Goal: Task Accomplishment & Management: Use online tool/utility

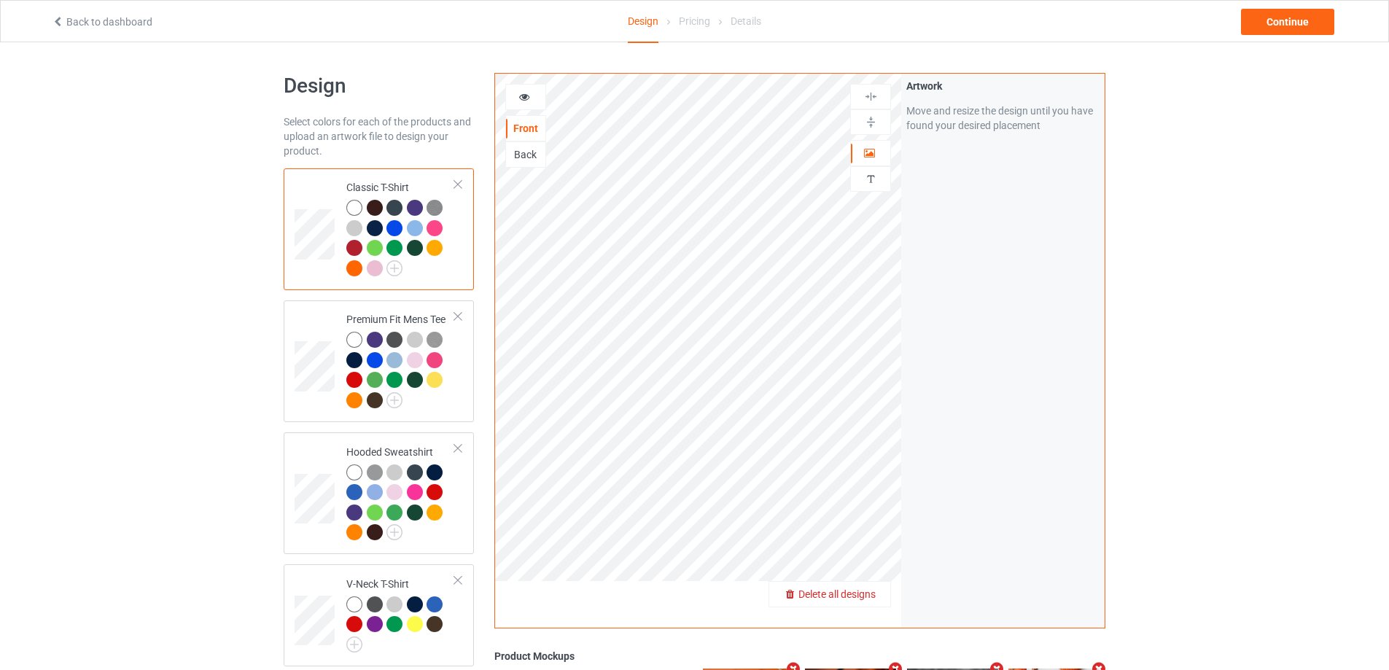
click at [875, 592] on span "Delete all designs" at bounding box center [836, 594] width 77 height 12
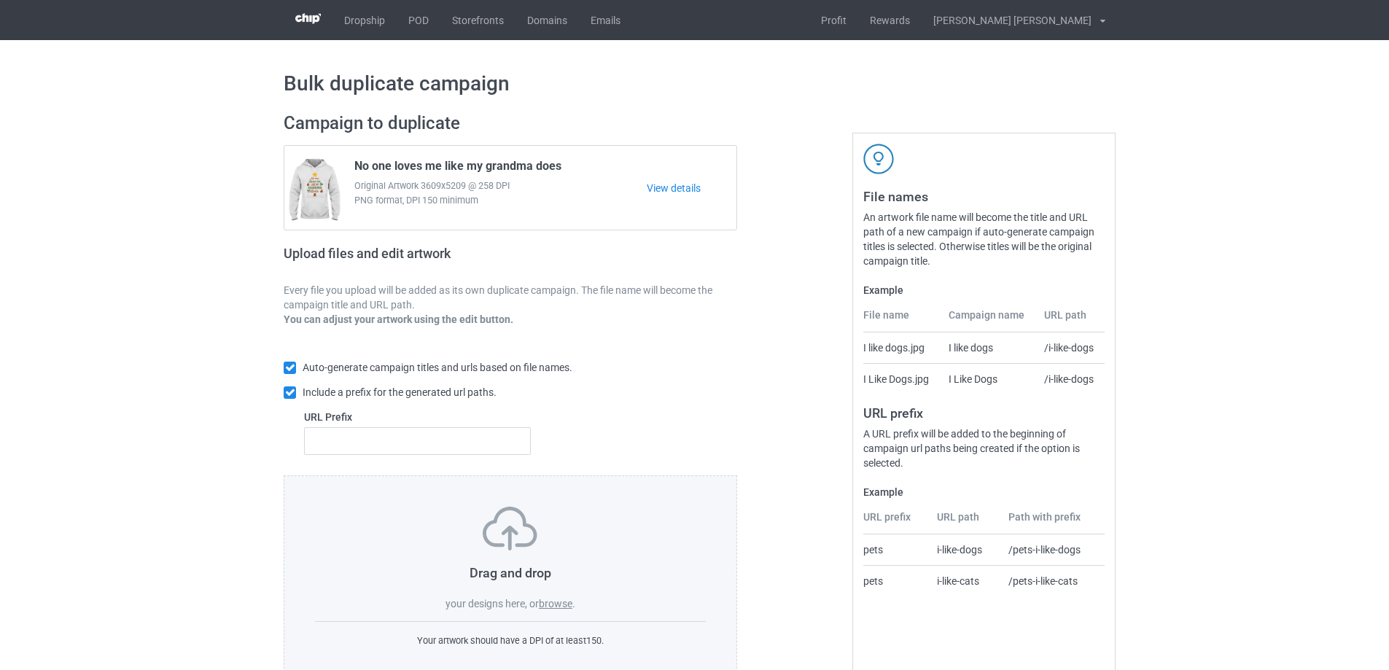
click at [557, 606] on label "browse" at bounding box center [556, 604] width 34 height 12
click at [0, 0] on input "browse" at bounding box center [0, 0] width 0 height 0
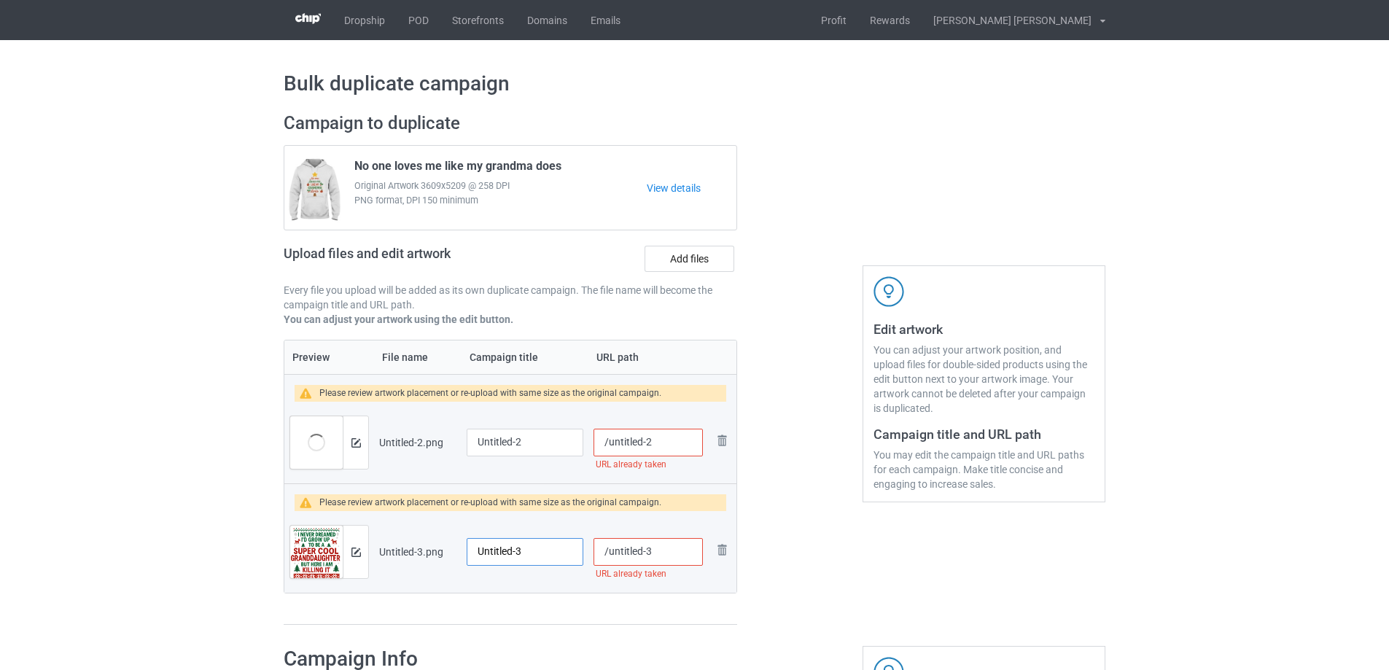
drag, startPoint x: 556, startPoint y: 544, endPoint x: 431, endPoint y: 537, distance: 125.6
click at [431, 537] on tr "Preview and edit artwork Untitled-3.png Untitled-3 /untitled-3 URL already take…" at bounding box center [510, 552] width 452 height 82
type input "Granddaughter"
drag, startPoint x: 688, startPoint y: 549, endPoint x: 608, endPoint y: 551, distance: 79.5
click at [608, 551] on input "/untitled-3" at bounding box center [648, 552] width 109 height 28
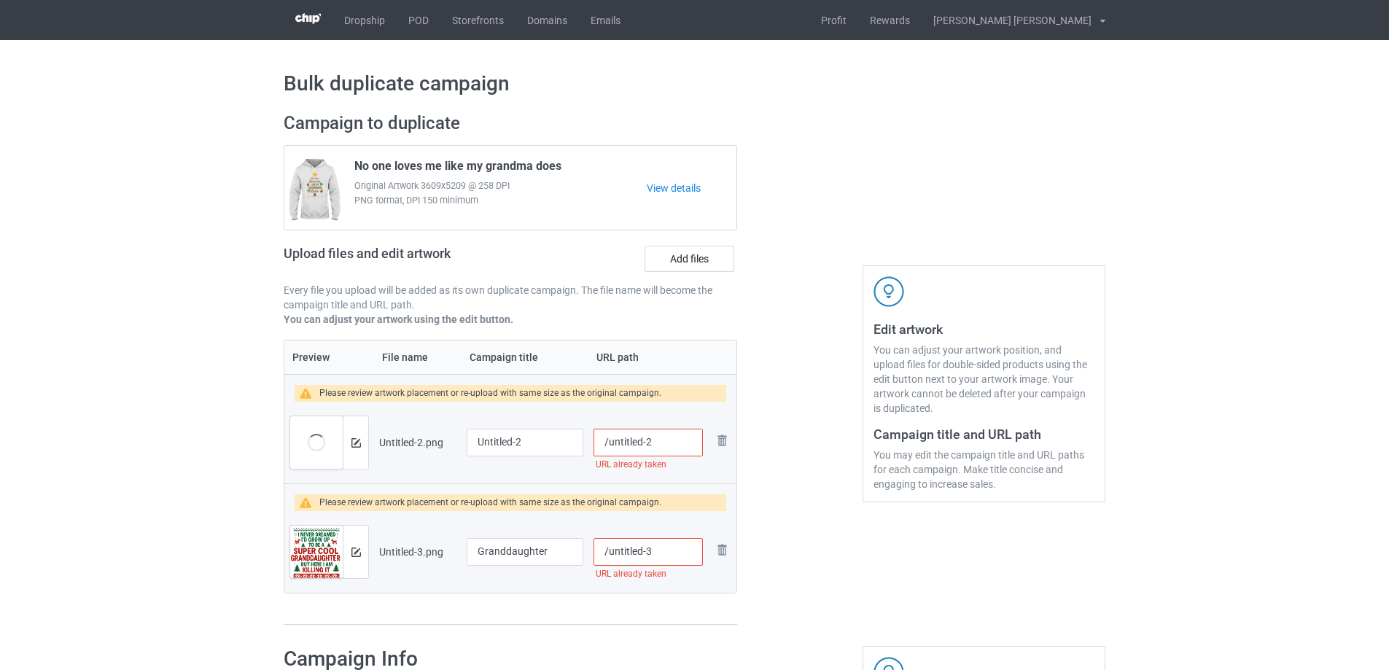
paste input "granddaughter"
type input "/granddaughter"
drag, startPoint x: 662, startPoint y: 440, endPoint x: 609, endPoint y: 441, distance: 53.2
click at [609, 441] on input "/untitled-2" at bounding box center [648, 443] width 109 height 28
drag, startPoint x: 685, startPoint y: 446, endPoint x: 607, endPoint y: 445, distance: 78.0
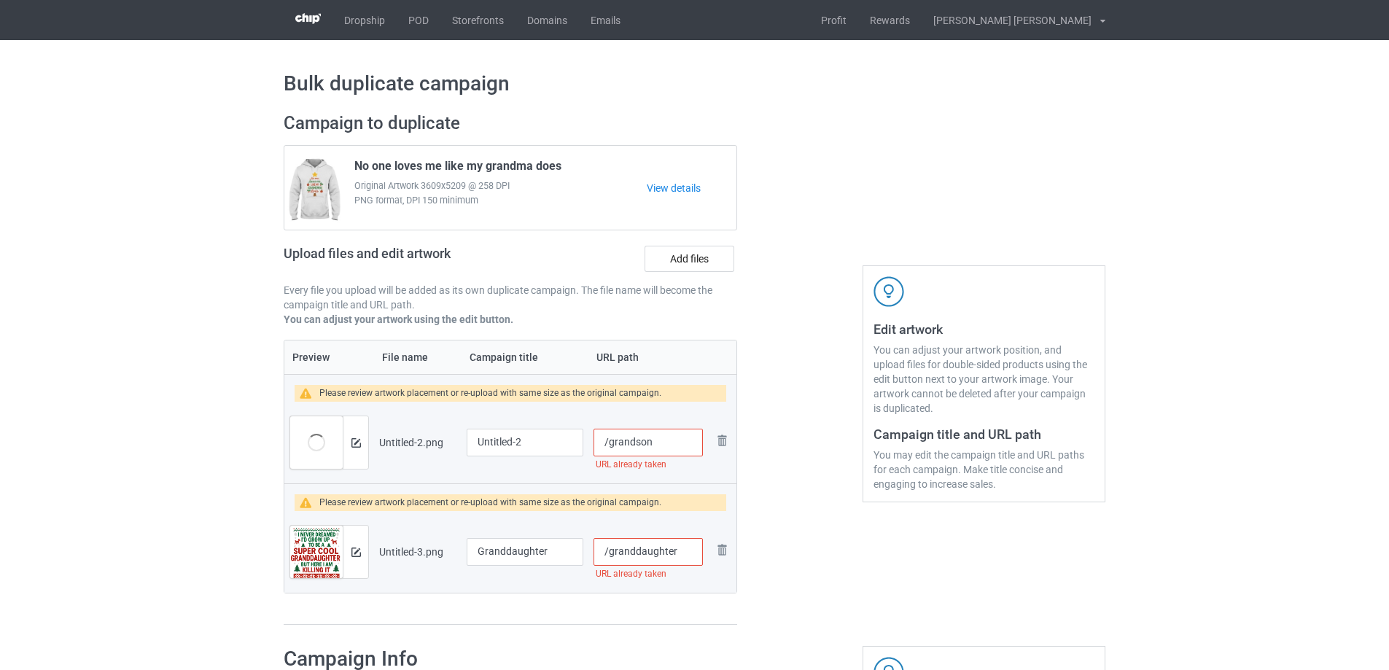
click at [607, 445] on input "/grandson" at bounding box center [648, 443] width 109 height 28
type input "/grandson"
drag, startPoint x: 549, startPoint y: 436, endPoint x: 405, endPoint y: 436, distance: 143.7
click at [405, 436] on tr "Preview and edit artwork Untitled-2.png Untitled-2 /grandson URL already taken …" at bounding box center [510, 443] width 452 height 82
paste input "grandson"
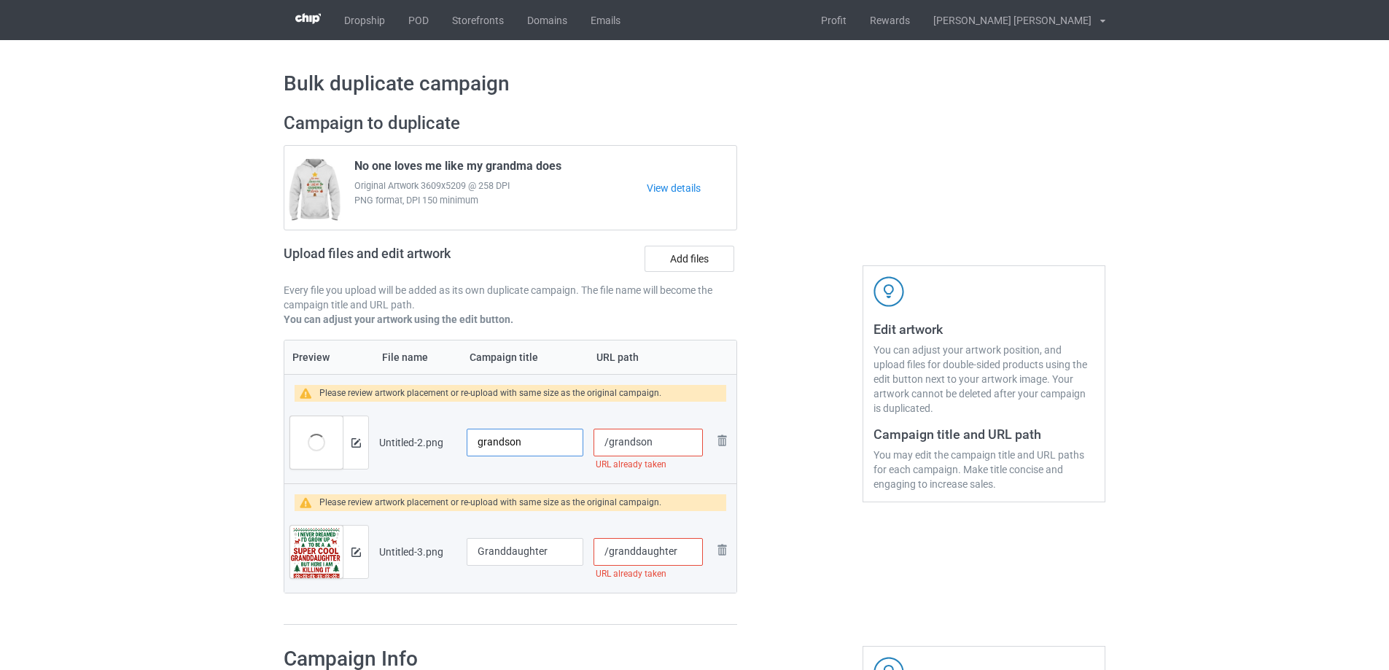
drag, startPoint x: 483, startPoint y: 443, endPoint x: 459, endPoint y: 441, distance: 24.2
click at [459, 441] on tr "Preview and edit artwork Untitled-2.png grandson /grandson URL already taken Re…" at bounding box center [510, 443] width 452 height 82
type input "Grandson"
click at [663, 446] on input "/grandson" at bounding box center [648, 443] width 109 height 28
type input "/grandson-n"
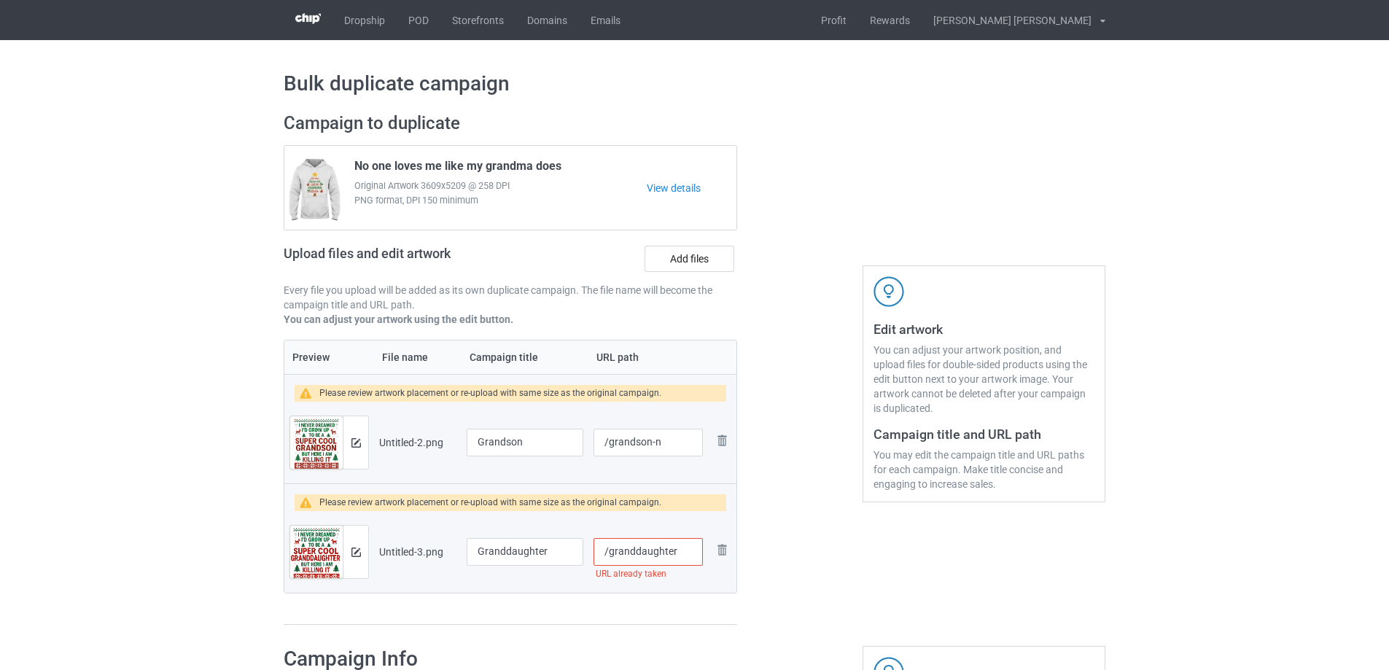
click at [683, 548] on input "/granddaughter" at bounding box center [648, 552] width 109 height 28
type input "/granddaughter-n2"
click at [357, 441] on img at bounding box center [355, 442] width 9 height 9
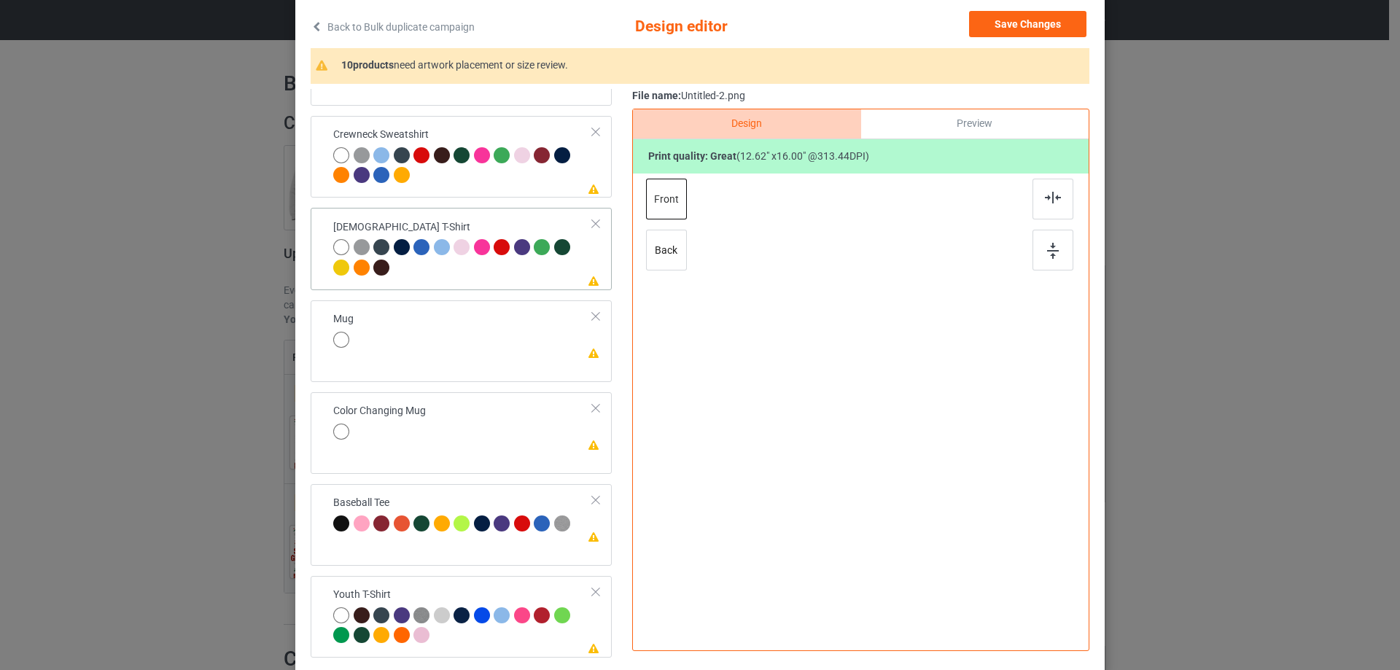
scroll to position [171, 0]
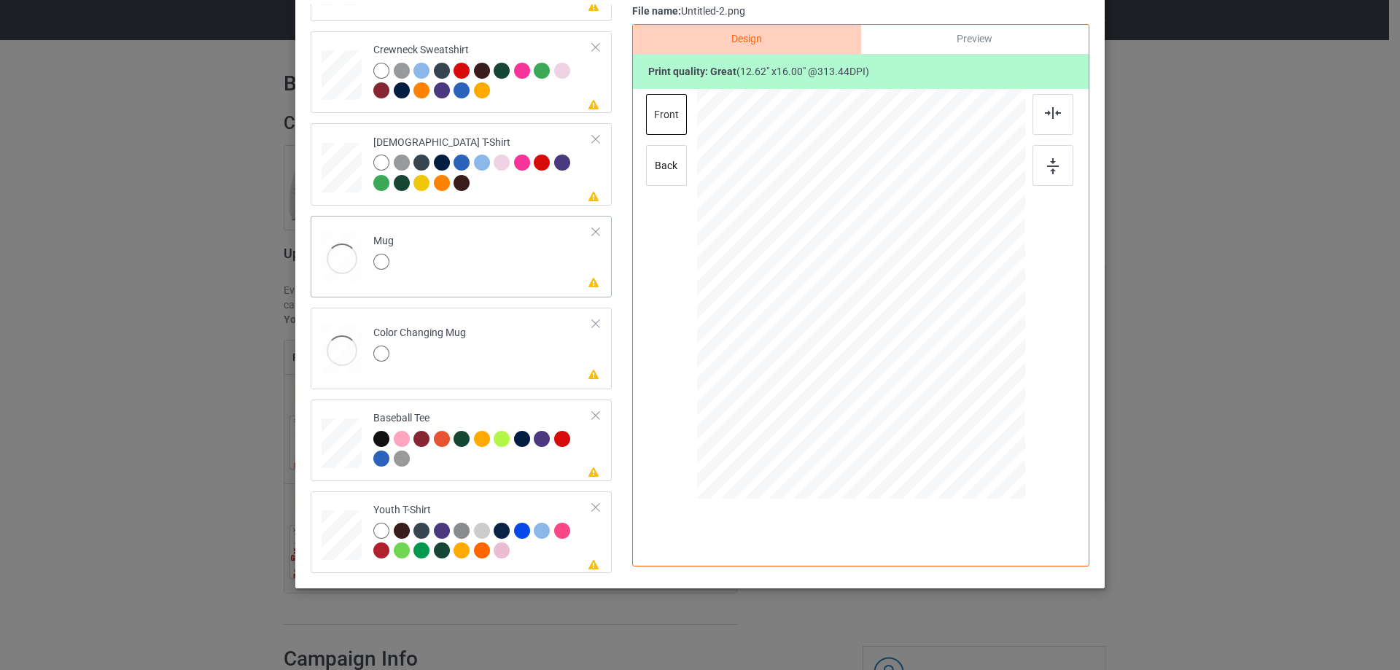
click at [505, 246] on td "Please review artwork placement Mug" at bounding box center [483, 254] width 236 height 64
drag, startPoint x: 952, startPoint y: 418, endPoint x: 925, endPoint y: 333, distance: 89.7
click at [925, 333] on div at bounding box center [861, 293] width 328 height 136
click at [933, 316] on div at bounding box center [951, 294] width 98 height 125
click at [1047, 170] on img at bounding box center [1053, 166] width 12 height 16
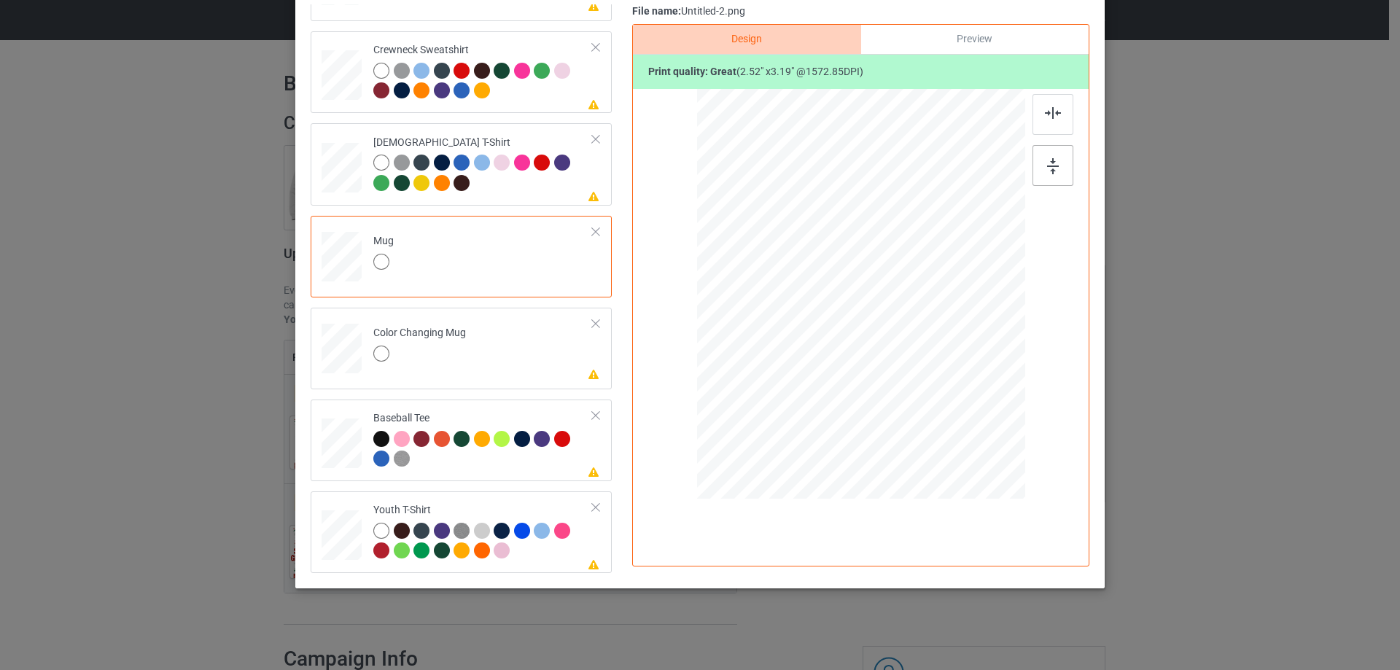
click at [1052, 166] on img at bounding box center [1053, 166] width 12 height 16
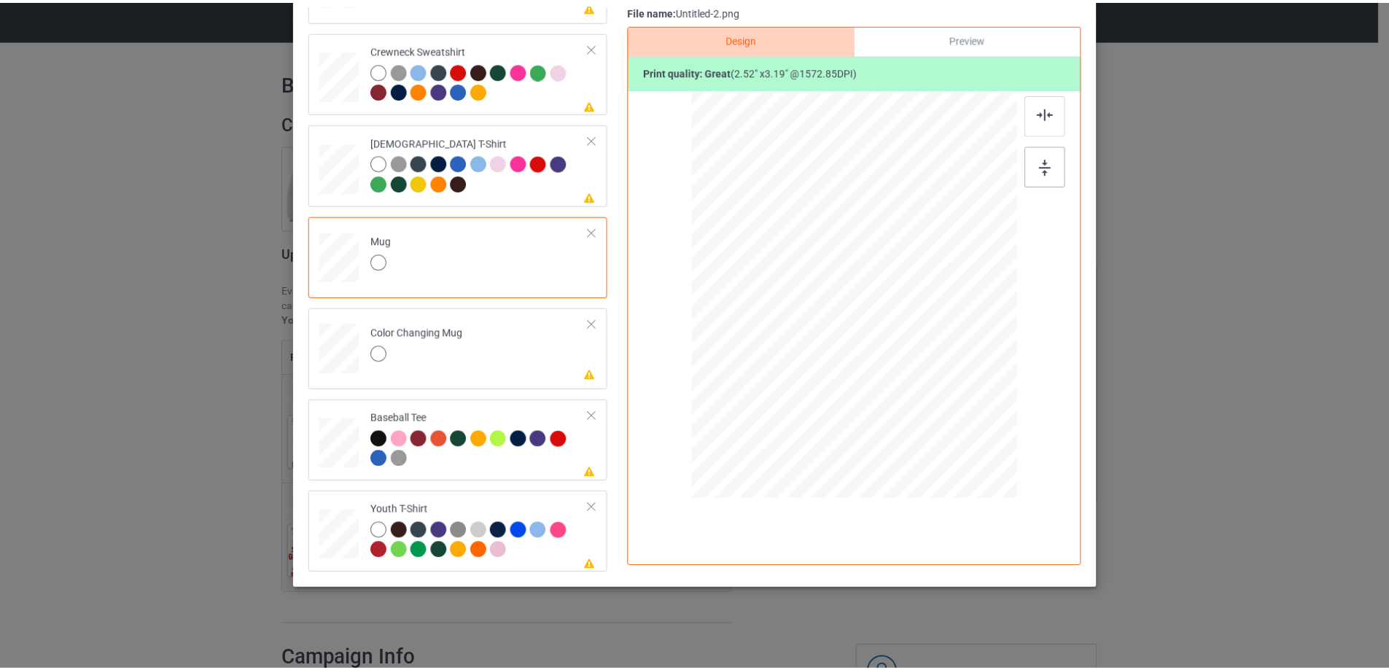
scroll to position [0, 0]
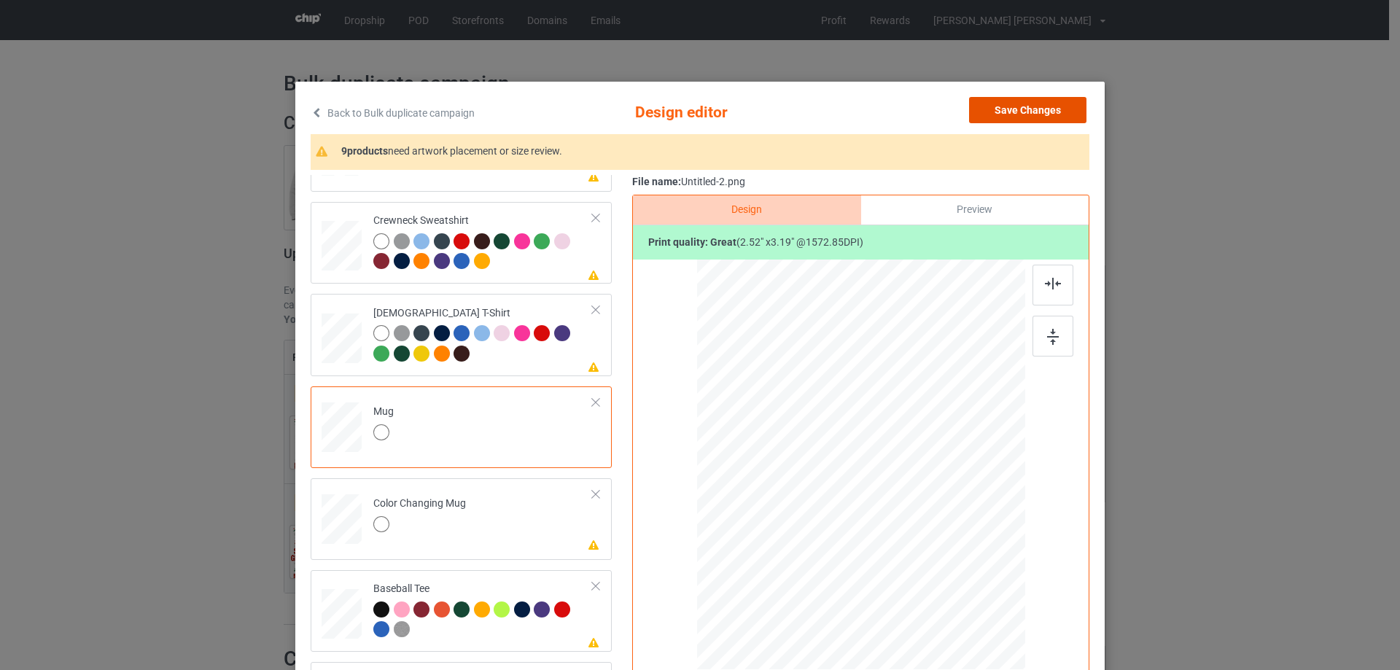
click at [1030, 112] on button "Save Changes" at bounding box center [1027, 110] width 117 height 26
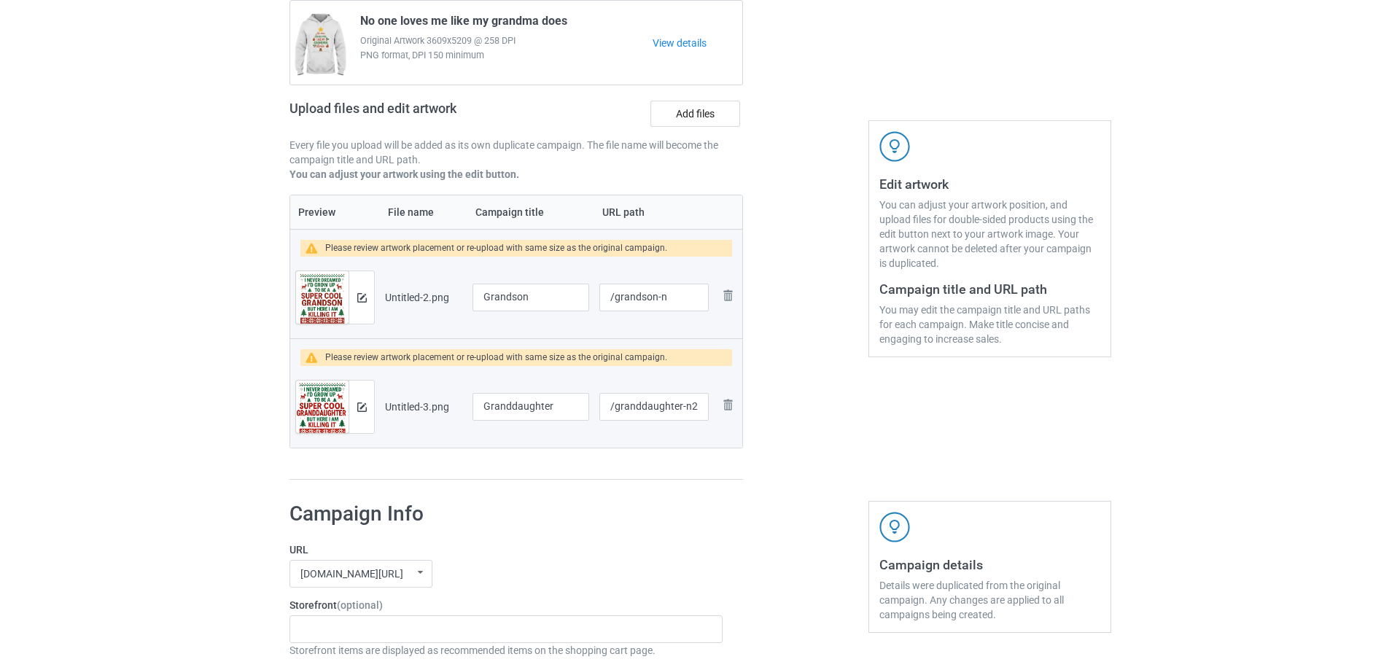
scroll to position [146, 0]
click at [354, 408] on img at bounding box center [355, 406] width 9 height 9
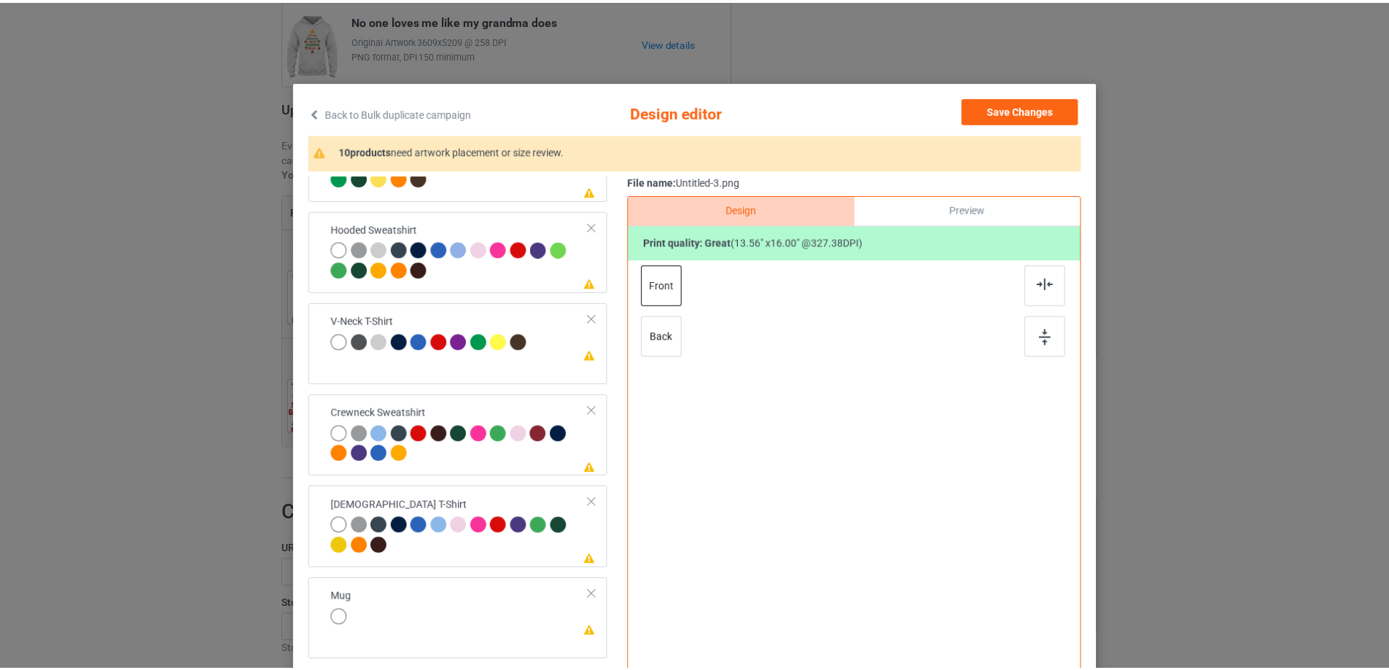
scroll to position [341, 0]
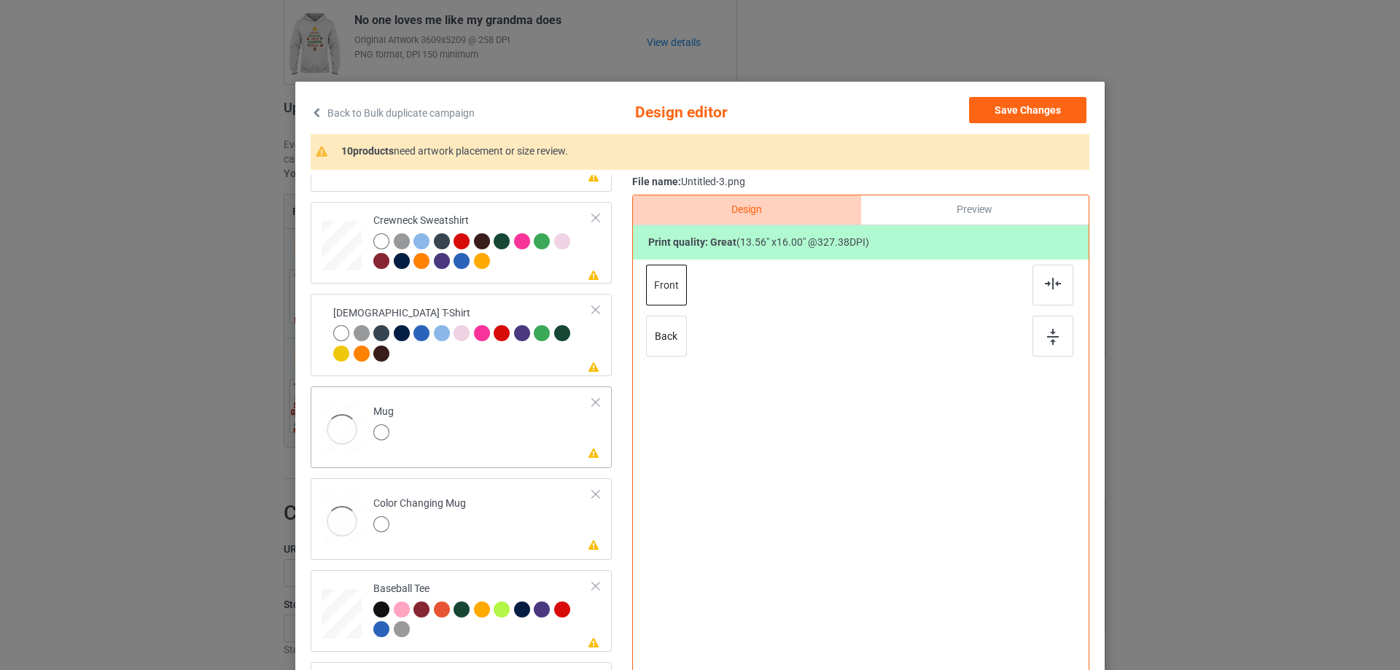
click at [473, 436] on td "Please review artwork placement Mug" at bounding box center [483, 424] width 236 height 64
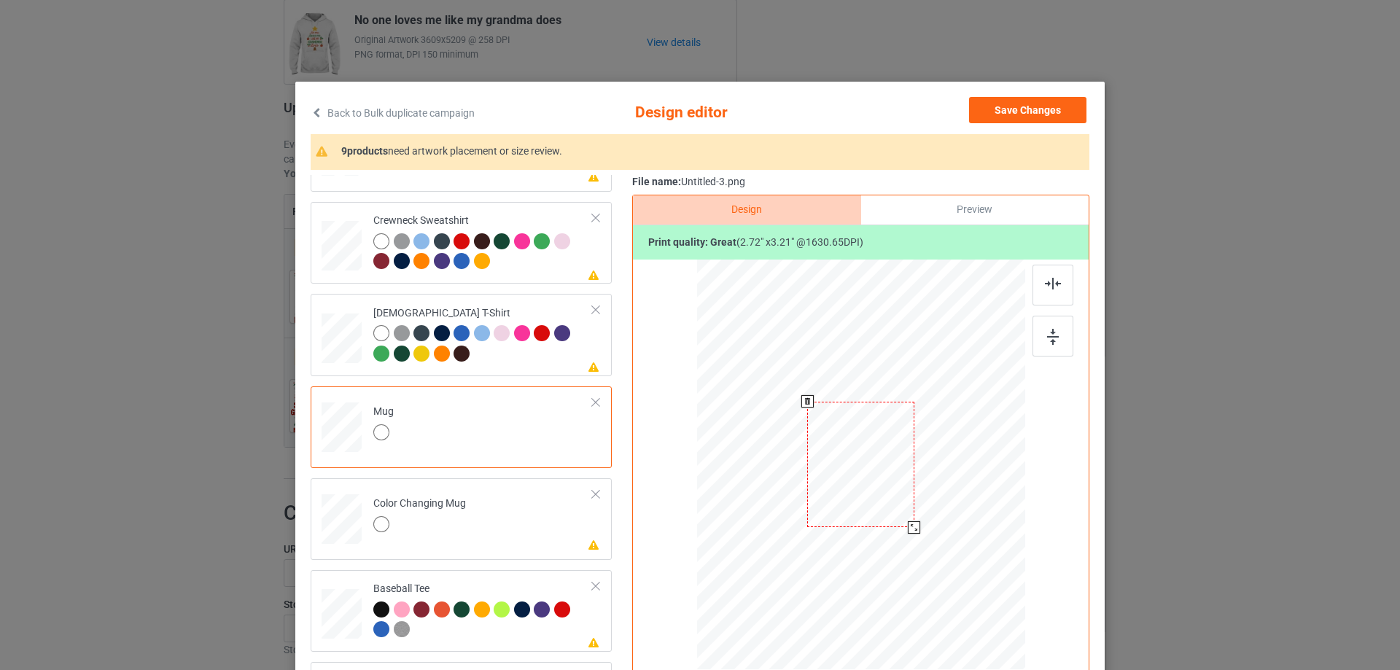
drag, startPoint x: 951, startPoint y: 580, endPoint x: 918, endPoint y: 517, distance: 71.4
click at [918, 517] on div at bounding box center [861, 464] width 328 height 136
drag, startPoint x: 843, startPoint y: 496, endPoint x: 932, endPoint y: 494, distance: 89.0
click at [932, 494] on div at bounding box center [949, 463] width 107 height 126
click at [1051, 331] on img at bounding box center [1053, 337] width 12 height 16
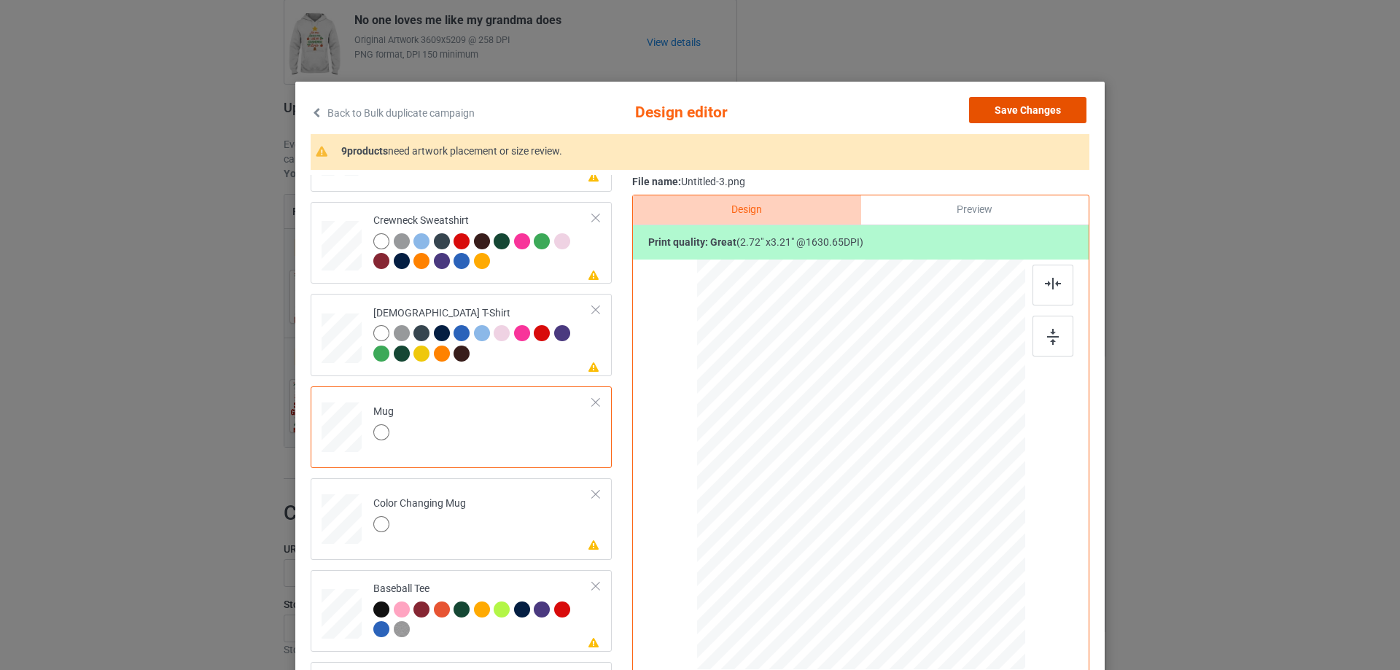
click at [1025, 112] on button "Save Changes" at bounding box center [1027, 110] width 117 height 26
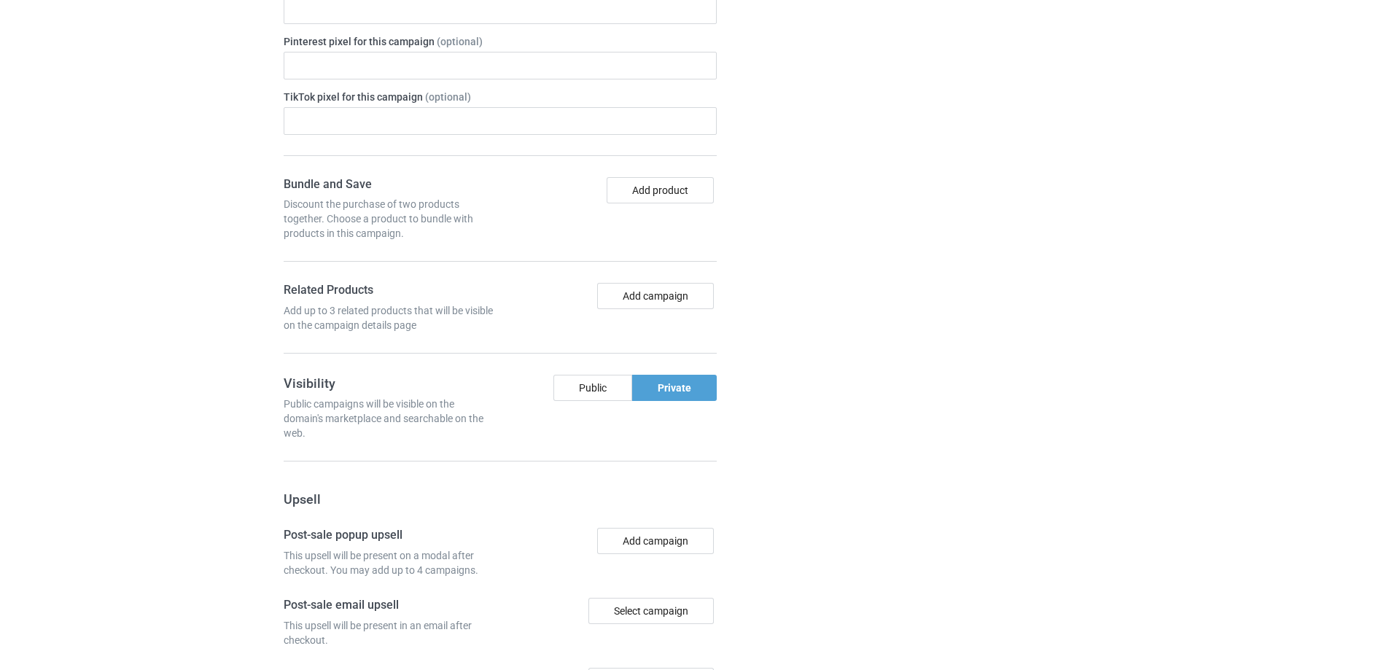
scroll to position [1324, 0]
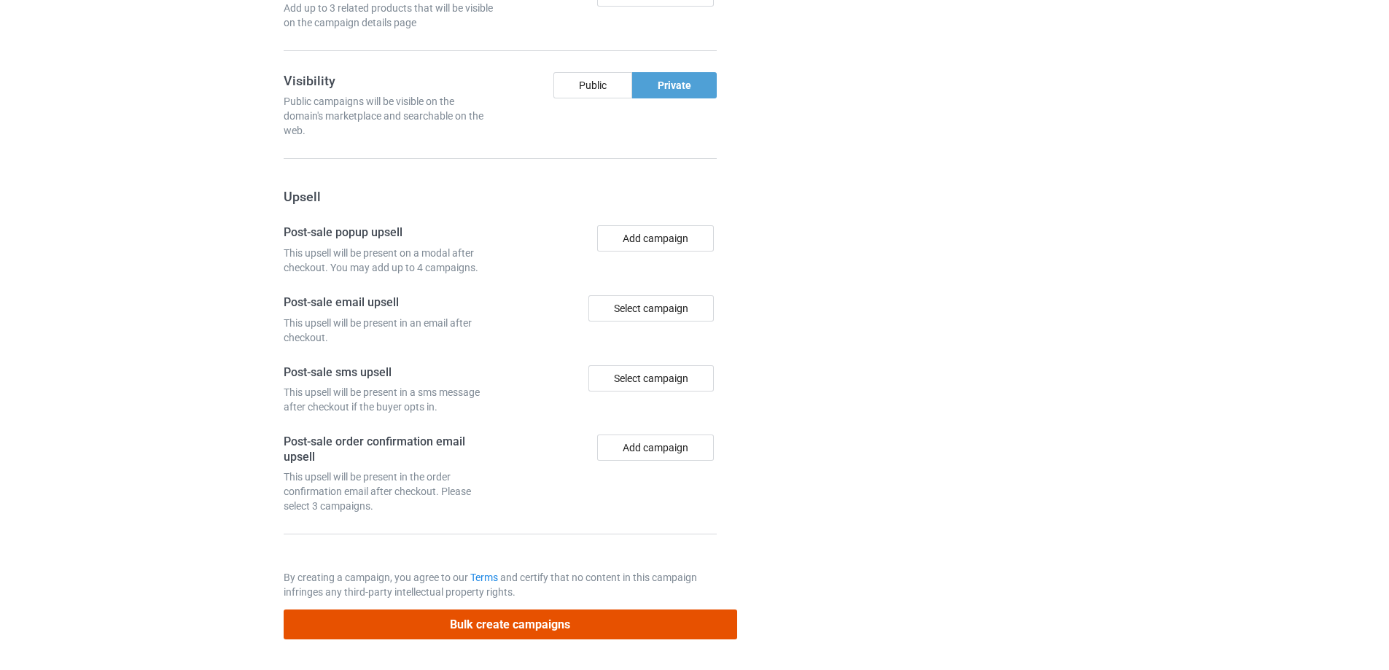
click at [675, 619] on button "Bulk create campaigns" at bounding box center [511, 625] width 454 height 30
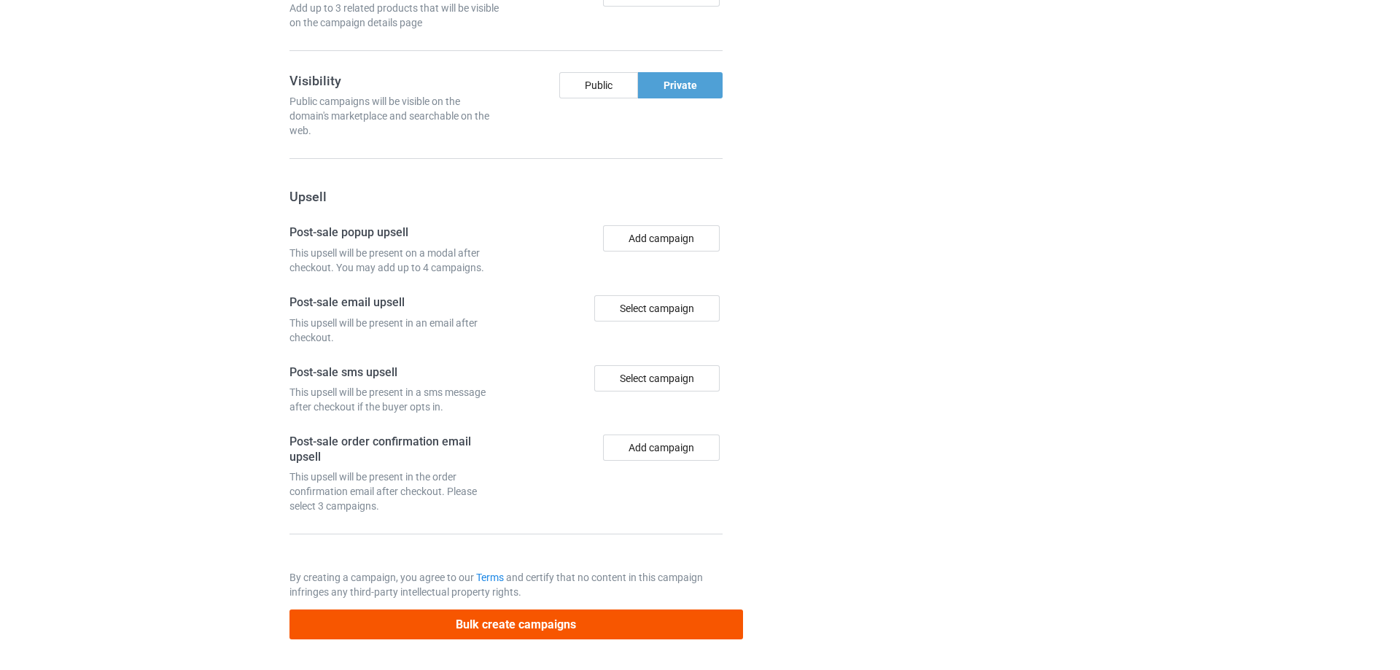
scroll to position [0, 0]
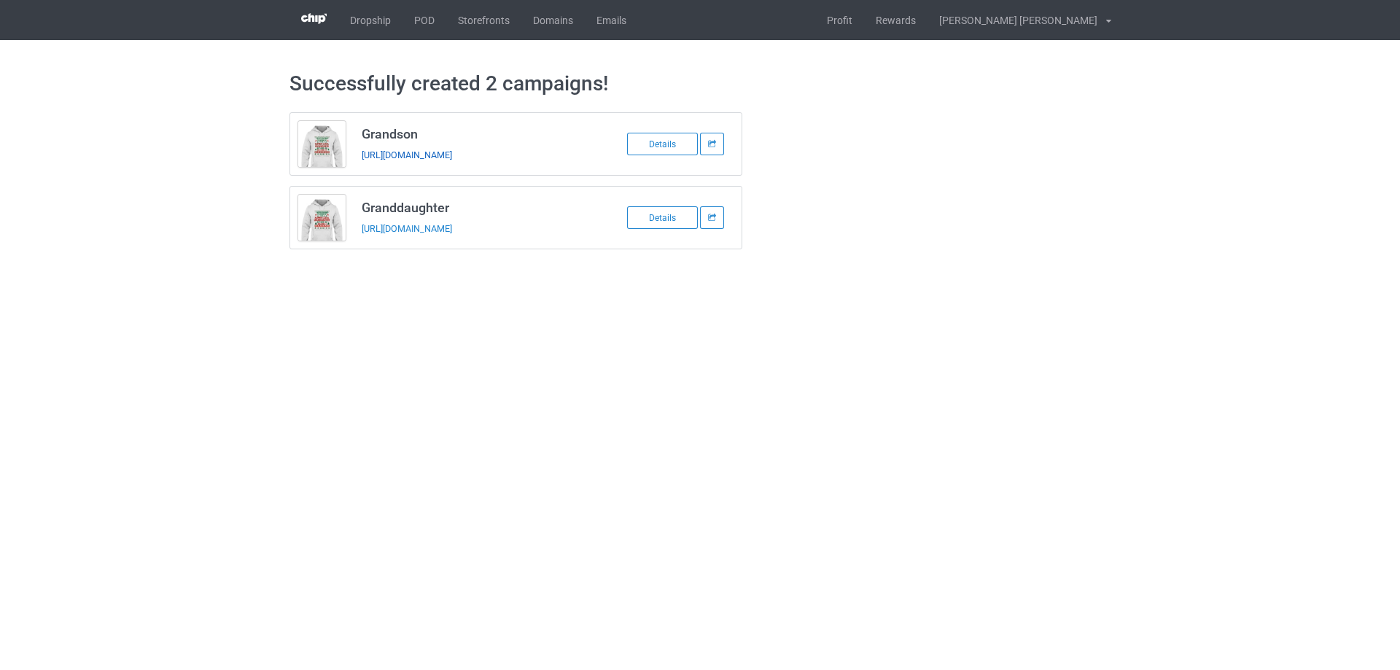
drag, startPoint x: 481, startPoint y: 153, endPoint x: 494, endPoint y: 159, distance: 13.7
click at [452, 159] on link "[URL][DOMAIN_NAME]" at bounding box center [407, 154] width 90 height 11
drag, startPoint x: 494, startPoint y: 159, endPoint x: 571, endPoint y: 162, distance: 77.4
click at [866, 235] on div "Grandson [URL][DOMAIN_NAME] Details Granddaughter [URL][DOMAIN_NAME] Details" at bounding box center [700, 181] width 842 height 158
